Goal: Information Seeking & Learning: Learn about a topic

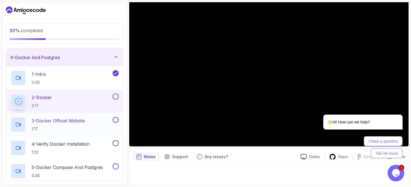
scroll to position [84, 0]
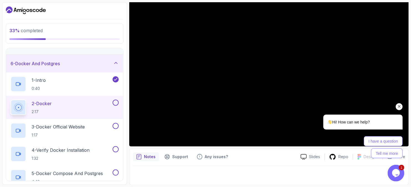
click at [196, 108] on icon "Chat attention grabber" at bounding box center [398, 106] width 5 height 5
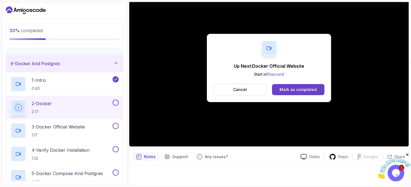
click at [196, 154] on icon "Close" at bounding box center [406, 154] width 5 height 5
click at [196, 87] on div "Mark as completed" at bounding box center [297, 90] width 37 height 6
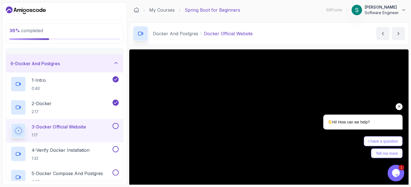
click at [196, 112] on div "Hi! How can we help? I have a question Tell me more" at bounding box center [355, 129] width 94 height 57
click at [196, 107] on icon "Chat attention grabber" at bounding box center [398, 106] width 5 height 5
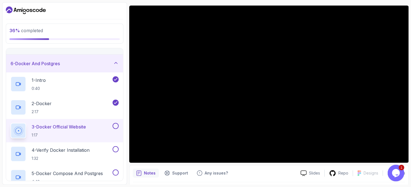
scroll to position [28, 0]
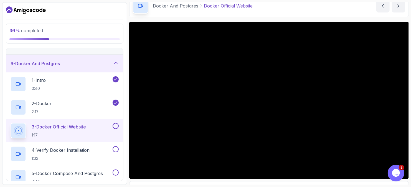
click at [196, 7] on div "Docker And Postgres Docker Official Website Docker Official Website by nelson" at bounding box center [268, 5] width 279 height 23
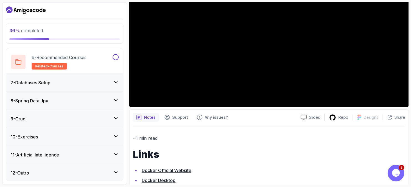
scroll to position [152, 0]
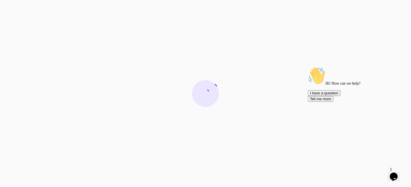
click at [307, 66] on icon "Chat attention grabber" at bounding box center [307, 66] width 0 height 0
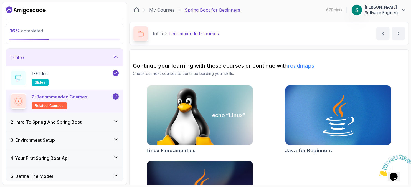
drag, startPoint x: 407, startPoint y: 154, endPoint x: 783, endPoint y: 306, distance: 406.1
click at [378, 172] on icon "Close" at bounding box center [378, 174] width 0 height 5
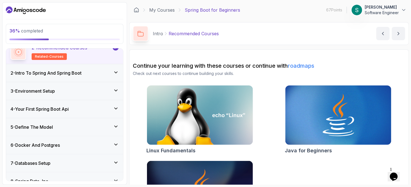
scroll to position [55, 0]
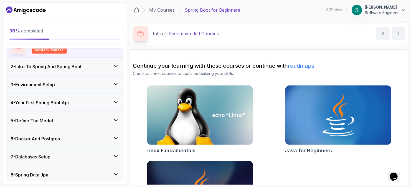
click at [69, 100] on h3 "4 - Your First Spring Boot Api" at bounding box center [40, 102] width 58 height 7
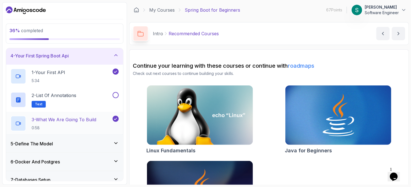
scroll to position [55, 0]
click at [118, 96] on button at bounding box center [115, 95] width 6 height 6
click at [101, 141] on div "5 - Define The Model" at bounding box center [65, 144] width 108 height 7
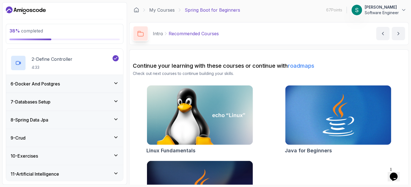
click at [102, 85] on div "6 - Docker And Postgres" at bounding box center [65, 83] width 108 height 7
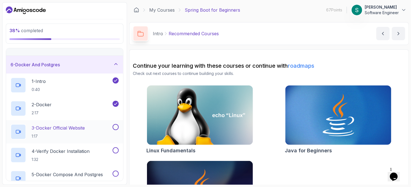
click at [85, 130] on p "3 - Docker Official Website" at bounding box center [58, 127] width 53 height 7
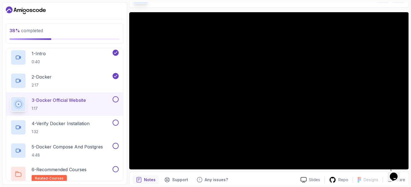
scroll to position [28, 0]
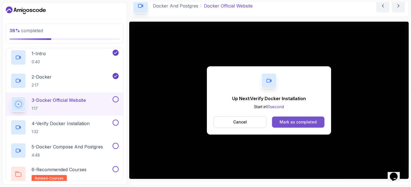
click at [301, 123] on div "Mark as completed" at bounding box center [297, 122] width 37 height 6
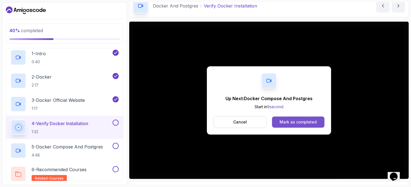
click at [289, 117] on button "Mark as completed" at bounding box center [298, 121] width 52 height 11
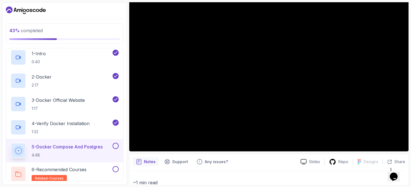
scroll to position [55, 0]
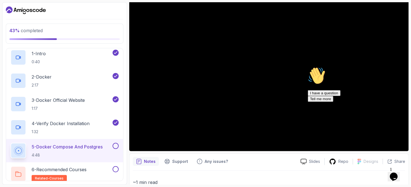
click at [203, 179] on p "~1 min read" at bounding box center [269, 182] width 272 height 8
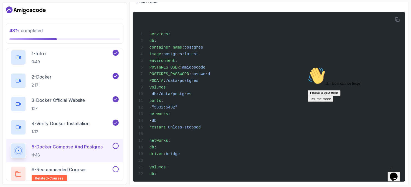
scroll to position [244, 0]
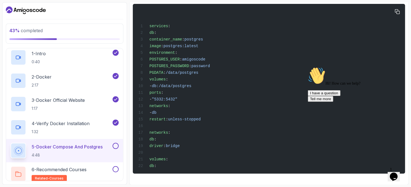
click at [226, 117] on div "services : db : container_name : postgres image : postgres:latest environment :…" at bounding box center [268, 88] width 263 height 163
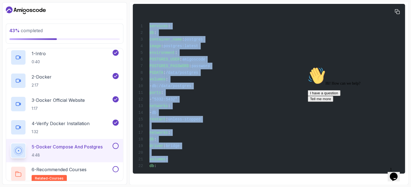
drag, startPoint x: 176, startPoint y: 158, endPoint x: 144, endPoint y: 24, distance: 137.9
click at [144, 24] on div "services : db : container_name : postgres image : postgres:latest environment :…" at bounding box center [268, 88] width 263 height 163
click at [174, 57] on span "POSTGRES_USER" at bounding box center [164, 59] width 30 height 4
drag, startPoint x: 148, startPoint y: 22, endPoint x: 196, endPoint y: 136, distance: 122.8
click at [190, 168] on div "services : db : container_name : postgres image : postgres:latest environment :…" at bounding box center [268, 88] width 263 height 163
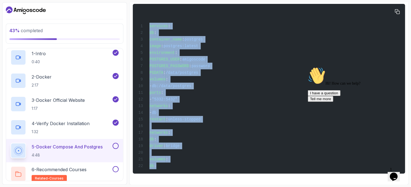
click at [183, 158] on div "services : db : container_name : postgres image : postgres:latest environment :…" at bounding box center [268, 88] width 263 height 163
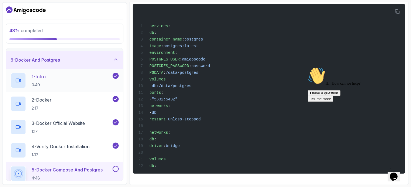
scroll to position [83, 0]
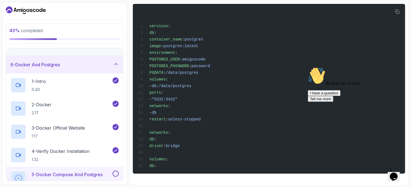
click at [98, 44] on div "43 % completed 1 - Intro 2 - Intro To Spring And Spring Boot 3 - Environment Se…" at bounding box center [64, 93] width 125 height 182
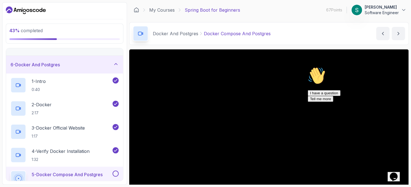
scroll to position [28, 0]
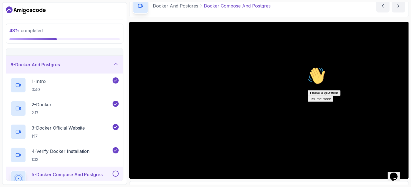
click at [307, 66] on icon "Chat attention grabber" at bounding box center [307, 66] width 0 height 0
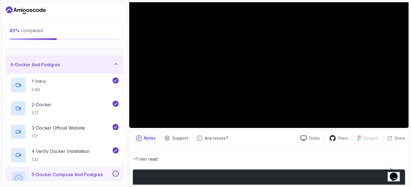
scroll to position [78, 0]
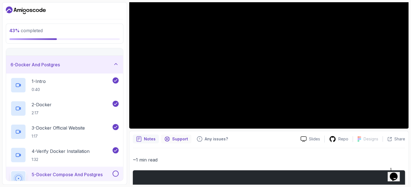
click at [172, 139] on p "Support" at bounding box center [180, 139] width 16 height 6
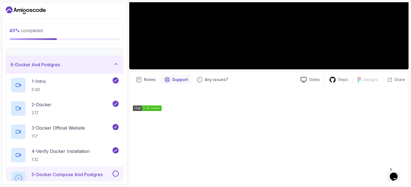
scroll to position [139, 0]
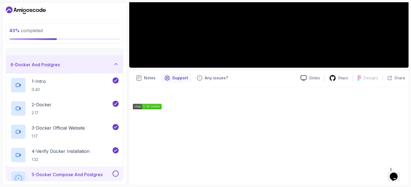
click at [144, 70] on div "Notes Support Any issues? Slides Repo Designs Design not available Share" at bounding box center [268, 141] width 279 height 143
click at [145, 72] on div "Notes Support Any issues? Slides Repo Designs Design not available Share" at bounding box center [268, 141] width 279 height 143
click at [145, 75] on p "Notes" at bounding box center [150, 78] width 12 height 6
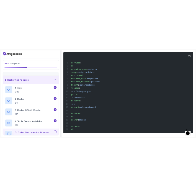
scroll to position [244, 0]
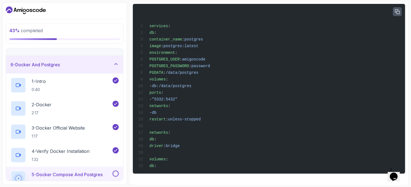
click at [395, 9] on icon "button" at bounding box center [397, 11] width 5 height 5
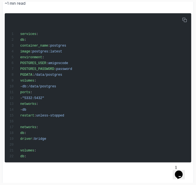
scroll to position [215, 0]
click at [101, 53] on div "services : db : container_name : postgres image : postgres:latest environment :…" at bounding box center [98, 88] width 180 height 145
click at [106, 64] on div "services : db : container_name : postgres image : postgres:latest environment :…" at bounding box center [98, 88] width 180 height 145
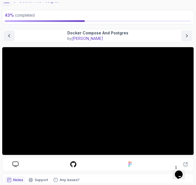
scroll to position [21, 0]
